Goal: Transaction & Acquisition: Purchase product/service

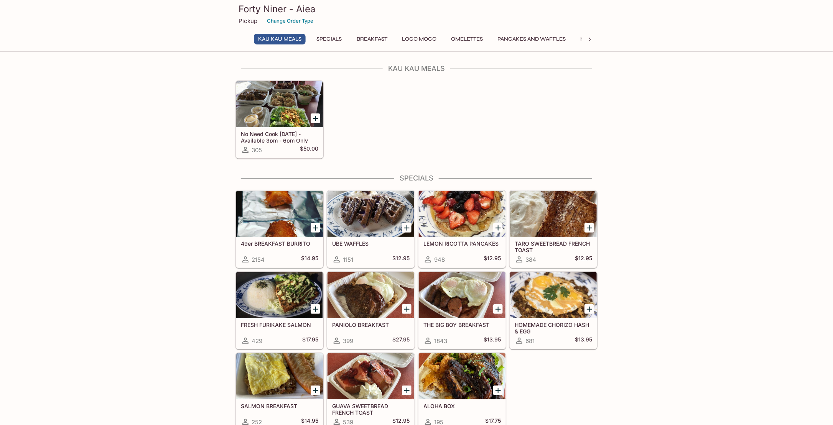
click at [376, 42] on button "Breakfast" at bounding box center [372, 39] width 39 height 11
click at [318, 41] on button "Specials" at bounding box center [326, 39] width 35 height 11
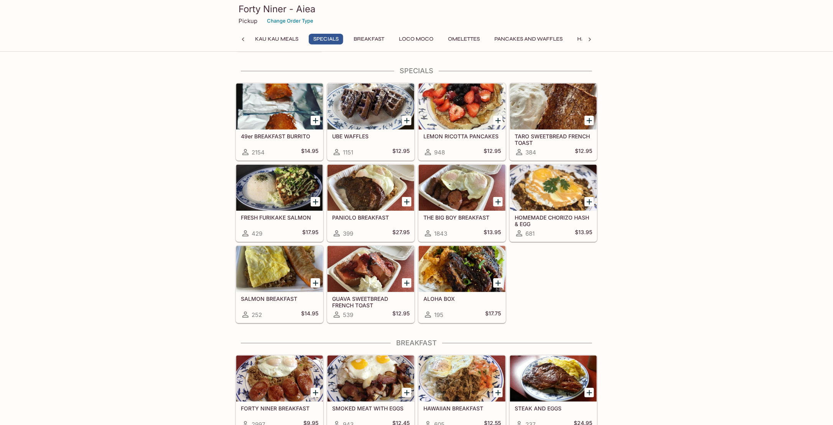
scroll to position [108, 0]
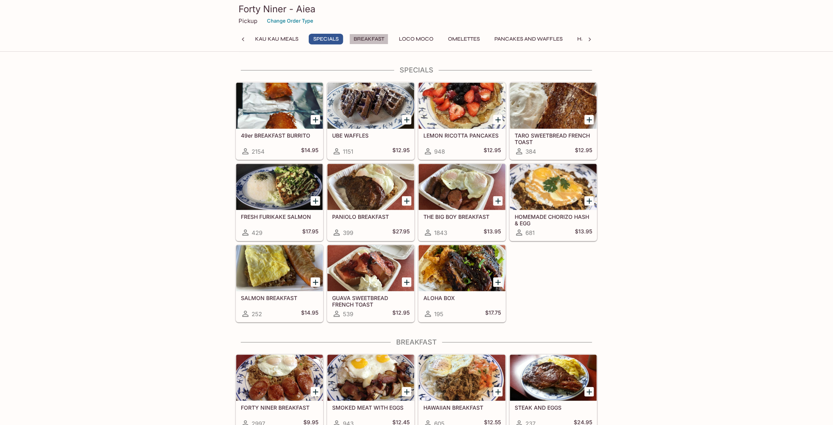
click at [371, 36] on button "Breakfast" at bounding box center [368, 39] width 39 height 11
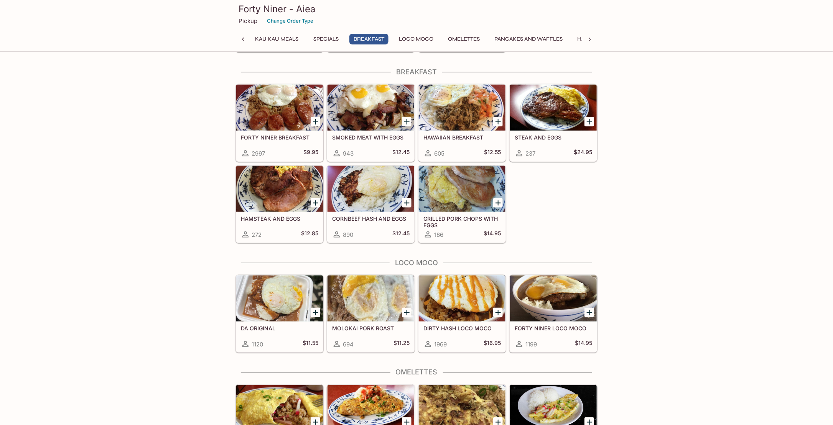
click at [410, 40] on button "Loco Moco" at bounding box center [416, 39] width 43 height 11
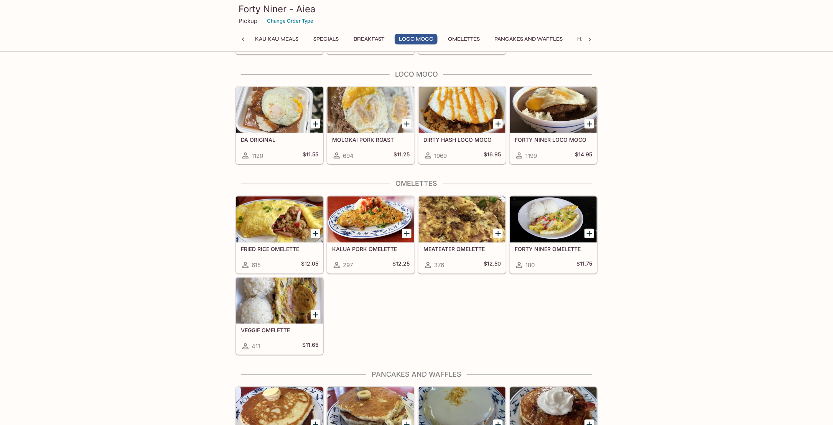
scroll to position [568, 0]
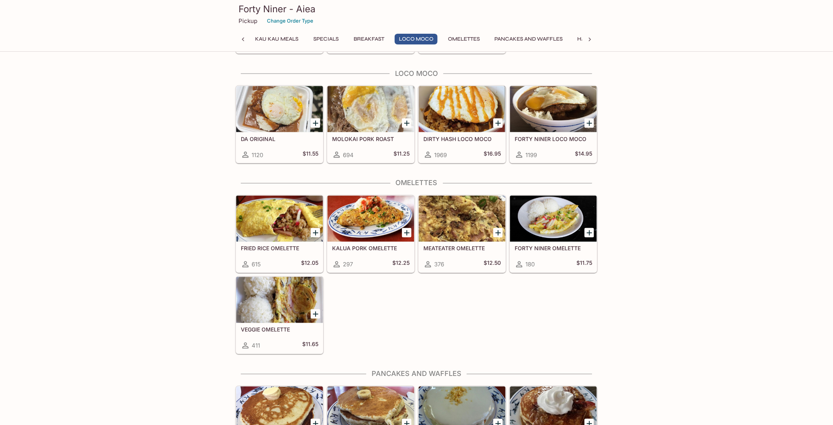
click at [464, 40] on button "Omelettes" at bounding box center [464, 39] width 40 height 11
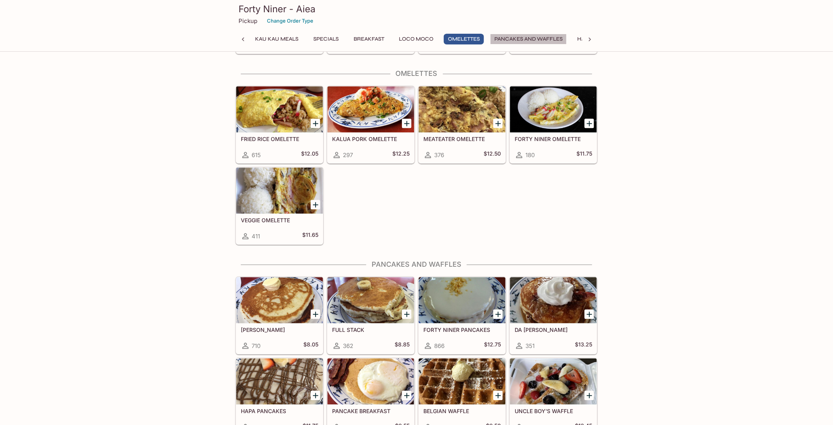
click at [525, 38] on button "Pancakes and Waffles" at bounding box center [528, 39] width 77 height 11
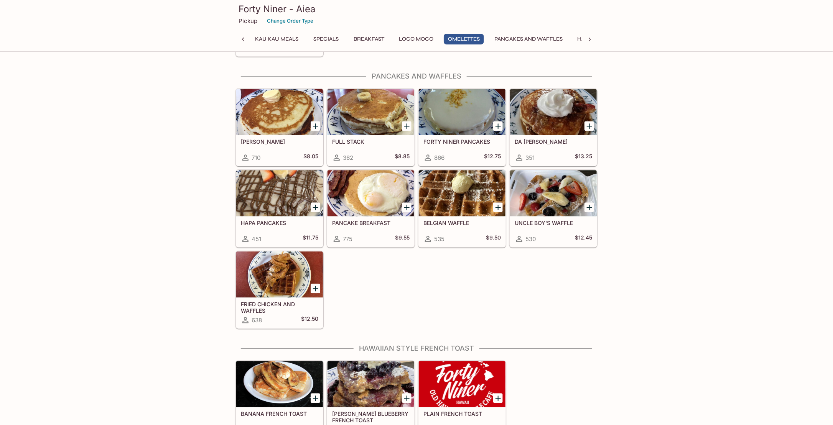
scroll to position [867, 0]
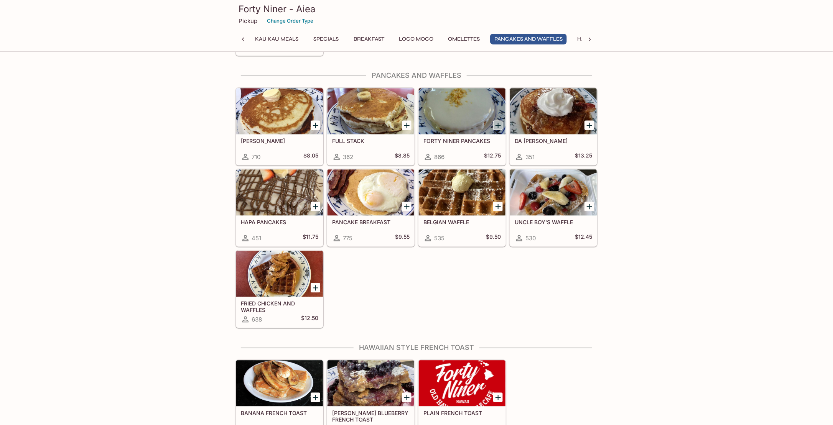
click at [498, 123] on icon "Add FORTY NINER PANCAKES" at bounding box center [498, 125] width 5 height 5
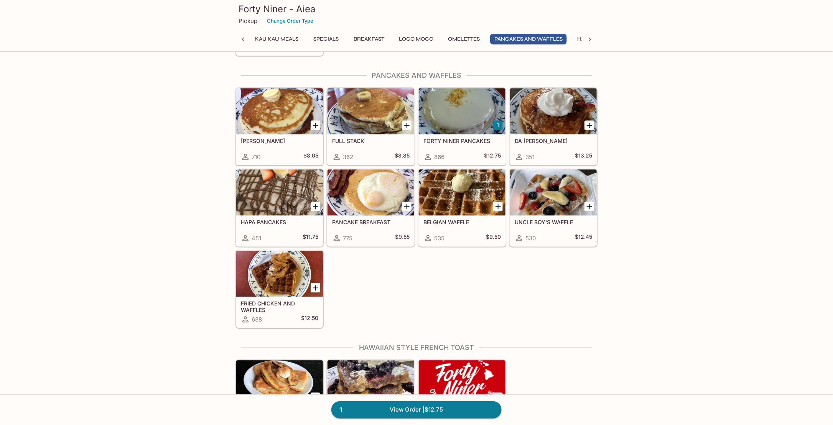
click at [498, 120] on button "1" at bounding box center [498, 125] width 10 height 10
click at [341, 413] on span "2" at bounding box center [341, 410] width 13 height 11
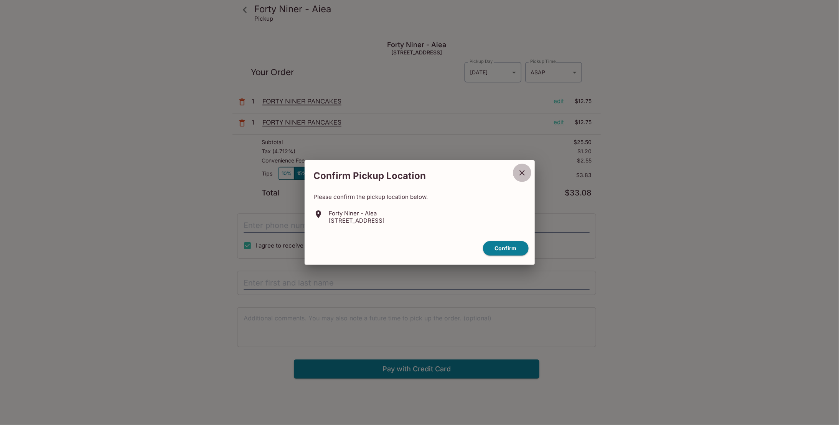
drag, startPoint x: 521, startPoint y: 175, endPoint x: 507, endPoint y: 173, distance: 13.9
click at [521, 175] on icon "close" at bounding box center [521, 172] width 9 height 9
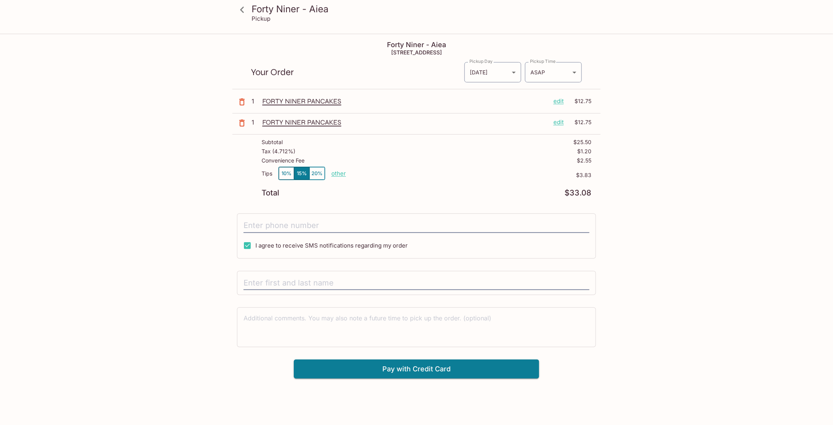
click at [559, 101] on p "edit" at bounding box center [559, 101] width 10 height 8
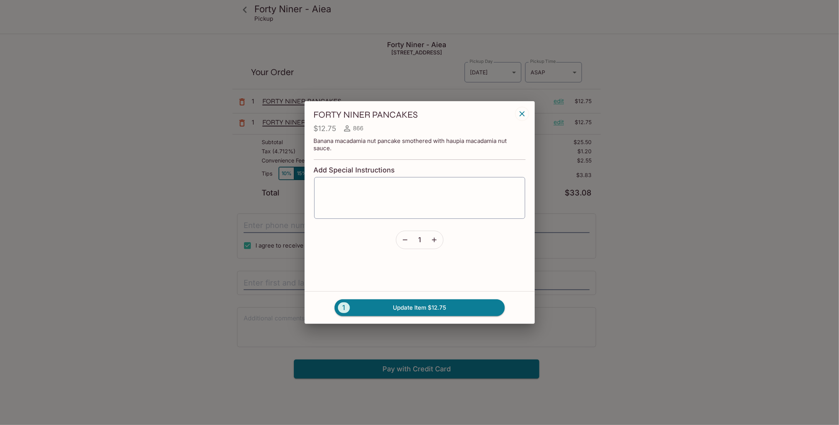
click at [521, 116] on icon "button" at bounding box center [521, 113] width 9 height 9
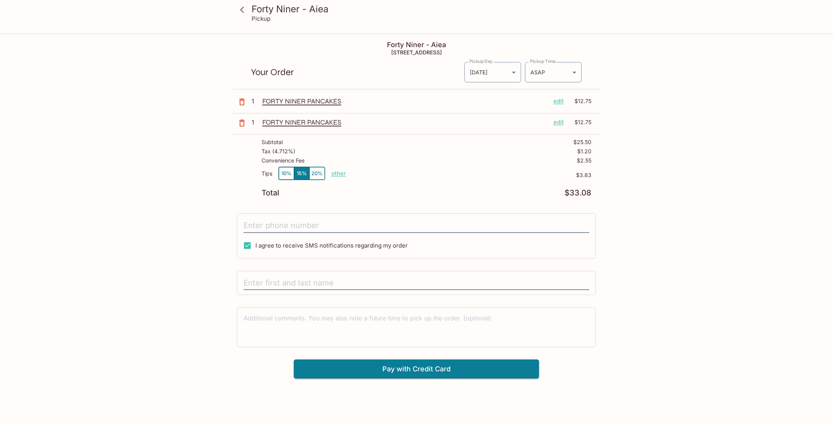
click at [246, 100] on icon "button" at bounding box center [241, 101] width 9 height 9
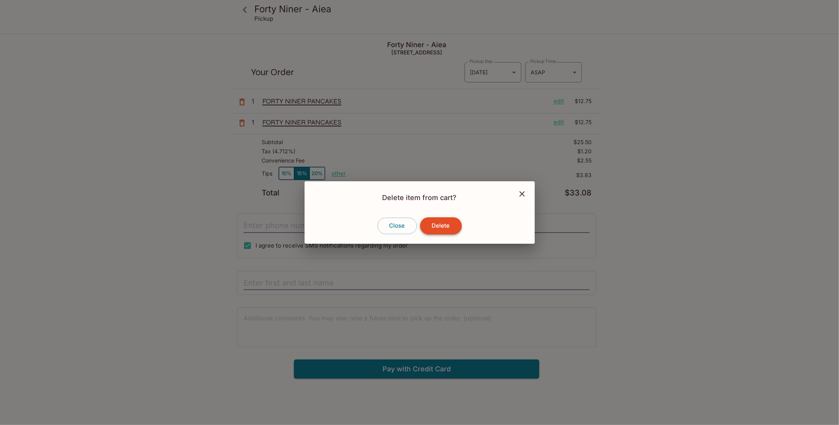
click at [453, 227] on button "Delete" at bounding box center [441, 225] width 42 height 17
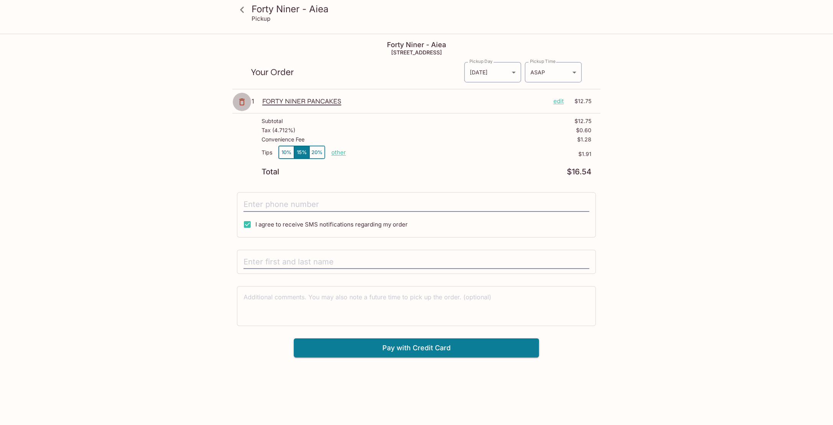
click at [239, 105] on icon "button" at bounding box center [241, 101] width 9 height 9
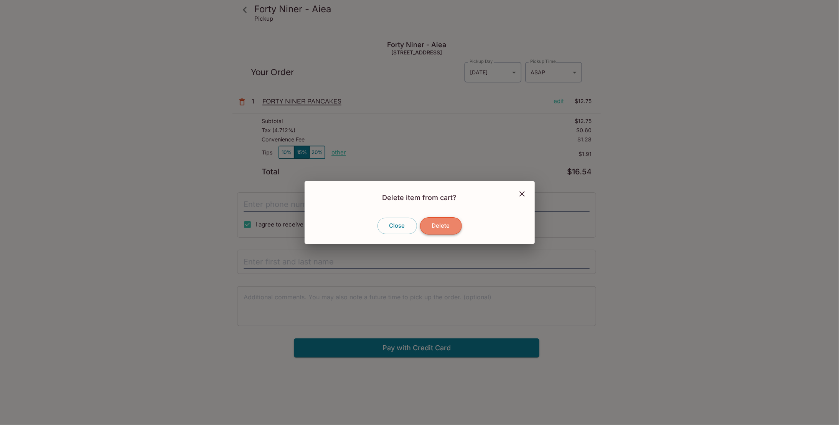
click at [436, 225] on button "Delete" at bounding box center [441, 225] width 42 height 17
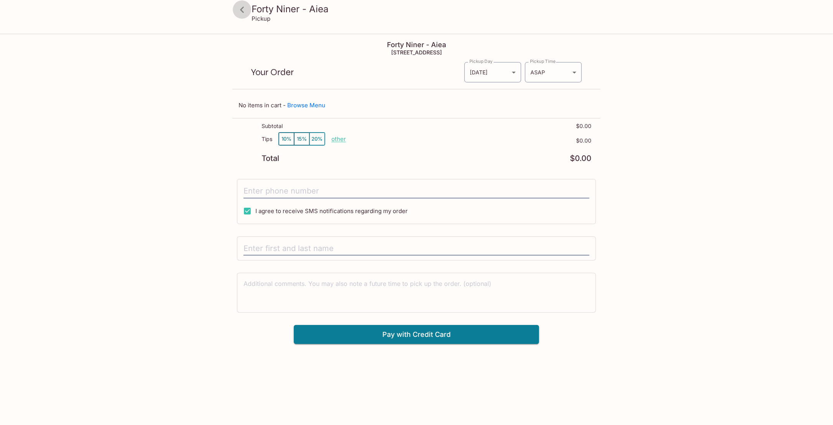
click at [241, 12] on icon at bounding box center [242, 9] width 13 height 13
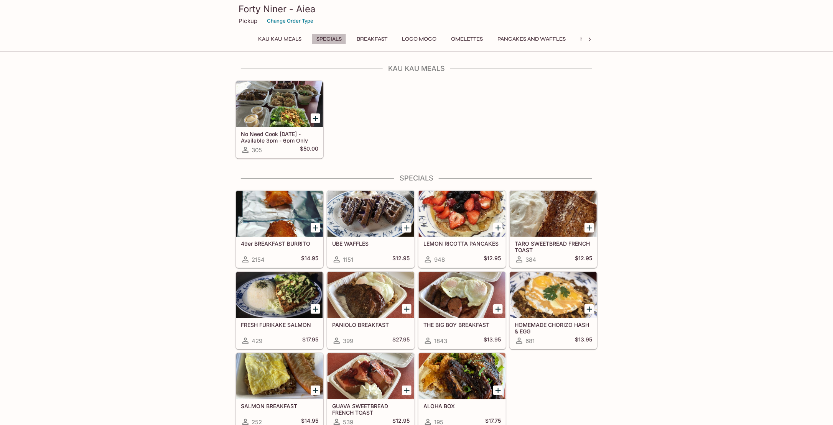
click at [329, 40] on button "Specials" at bounding box center [329, 39] width 35 height 11
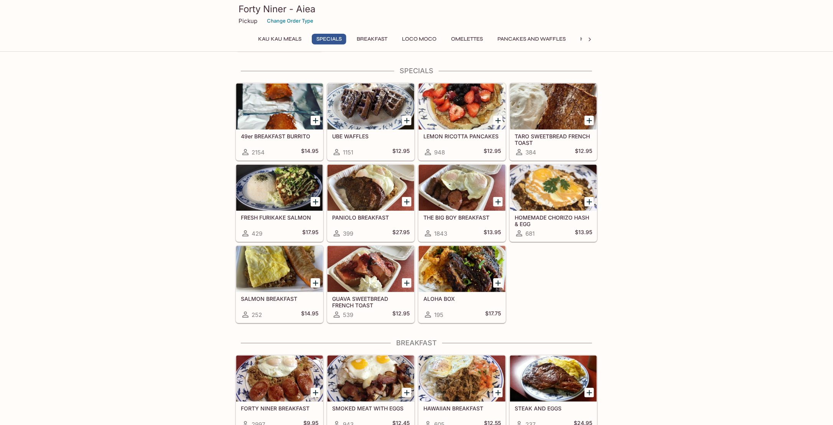
scroll to position [108, 0]
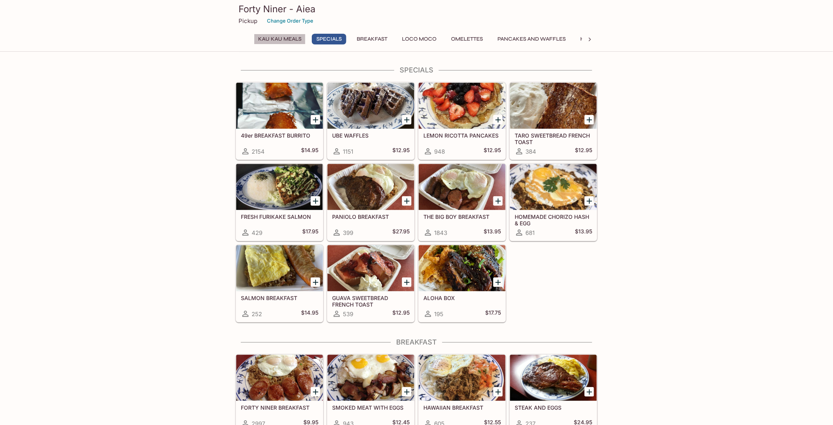
click at [290, 40] on button "Kau Kau Meals" at bounding box center [280, 39] width 52 height 11
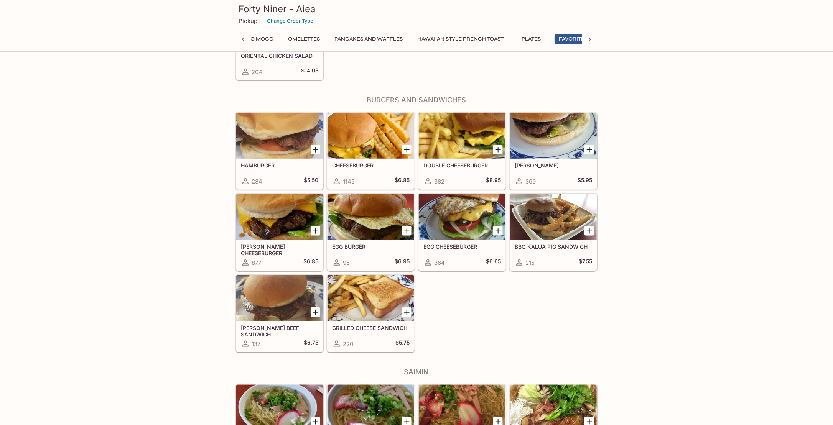
scroll to position [0, 174]
